Goal: Check status: Check status

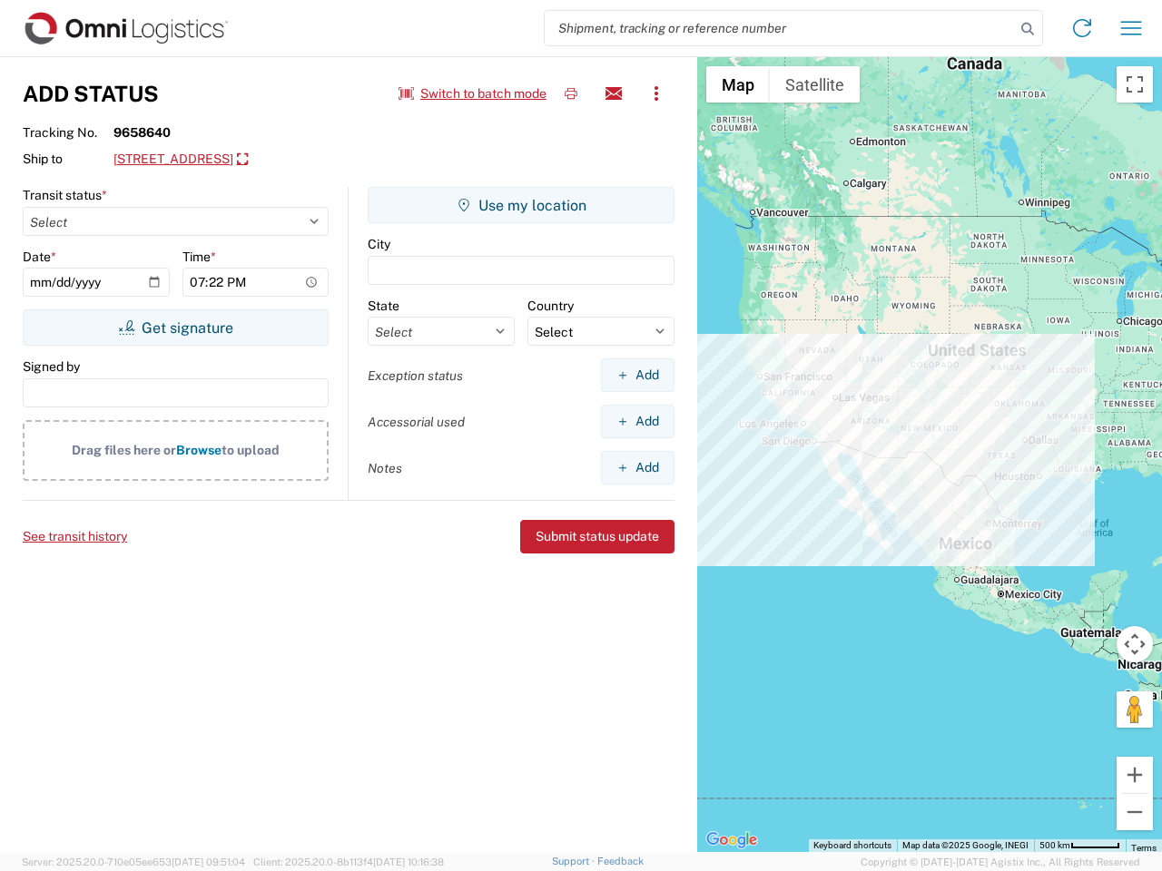
click at [780, 28] on input "search" at bounding box center [780, 28] width 470 height 34
click at [1027, 29] on icon at bounding box center [1027, 28] width 25 height 25
click at [1082, 28] on icon at bounding box center [1081, 28] width 29 height 29
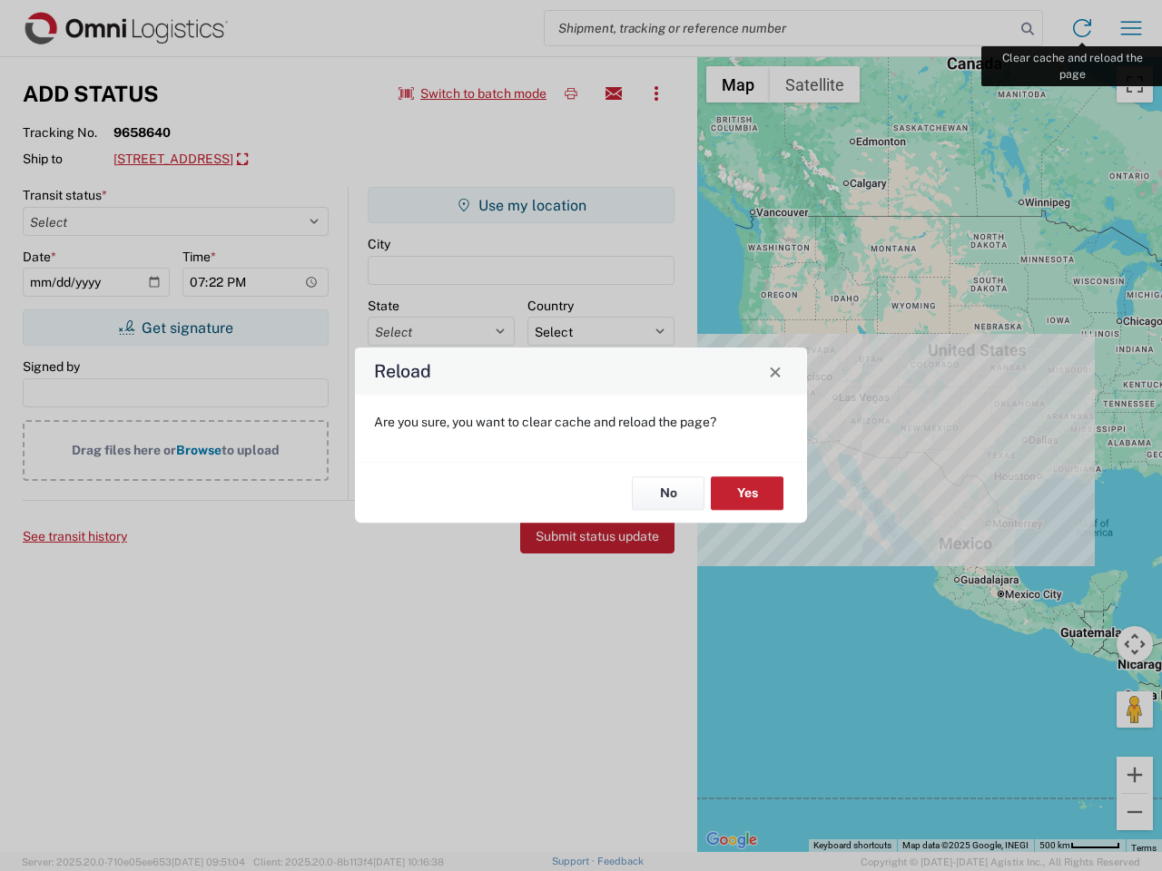
click at [1131, 28] on div "Reload Are you sure, you want to clear cache and reload the page? No Yes" at bounding box center [581, 435] width 1162 height 871
click at [473, 93] on div "Reload Are you sure, you want to clear cache and reload the page? No Yes" at bounding box center [581, 435] width 1162 height 871
click at [571, 93] on div "Reload Are you sure, you want to clear cache and reload the page? No Yes" at bounding box center [581, 435] width 1162 height 871
click at [614, 93] on div "Reload Are you sure, you want to clear cache and reload the page? No Yes" at bounding box center [581, 435] width 1162 height 871
click at [656, 93] on div "Reload Are you sure, you want to clear cache and reload the page? No Yes" at bounding box center [581, 435] width 1162 height 871
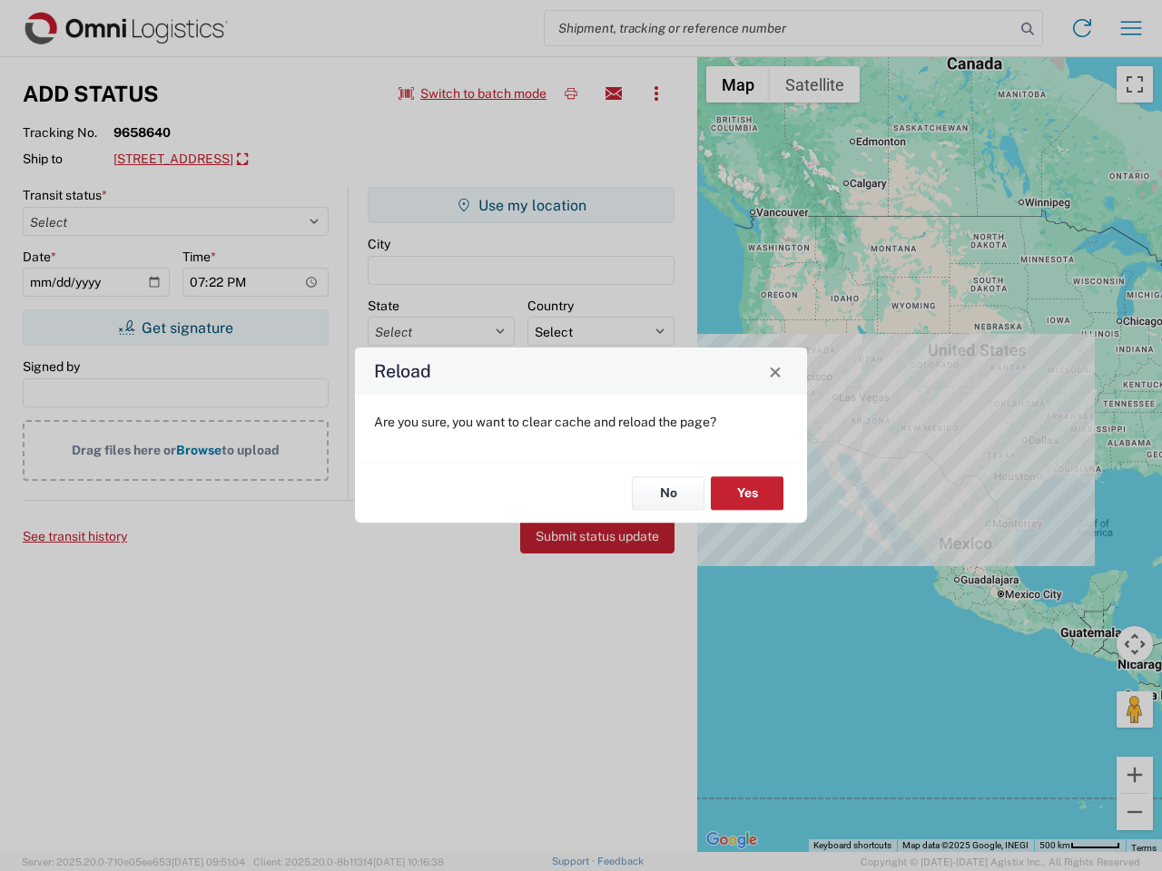
click at [259, 160] on div "Reload Are you sure, you want to clear cache and reload the page? No Yes" at bounding box center [581, 435] width 1162 height 871
click at [175, 328] on div "Reload Are you sure, you want to clear cache and reload the page? No Yes" at bounding box center [581, 435] width 1162 height 871
